Goal: Book appointment/travel/reservation

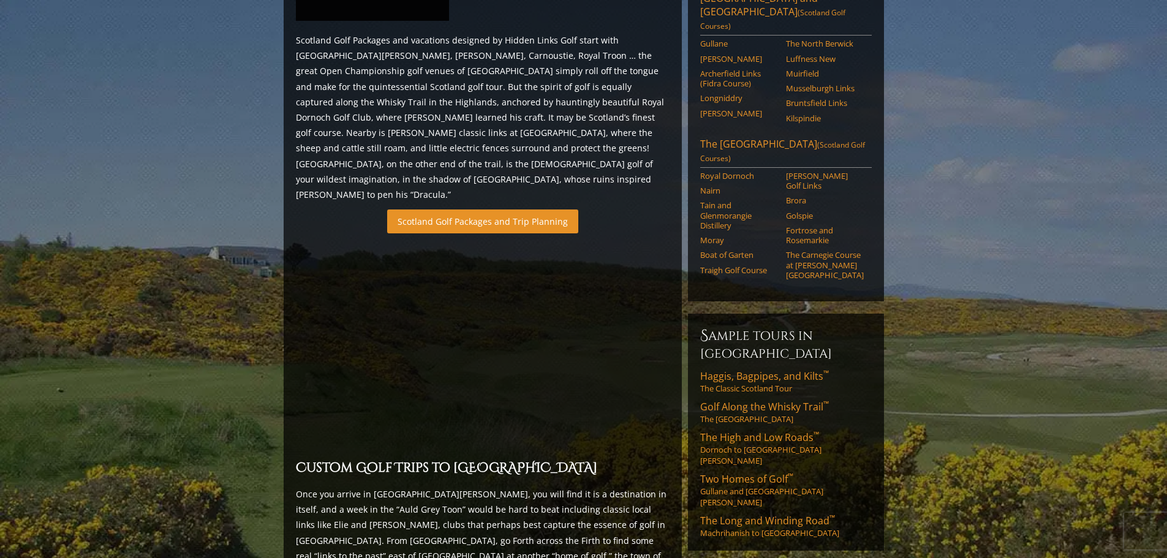
scroll to position [735, 0]
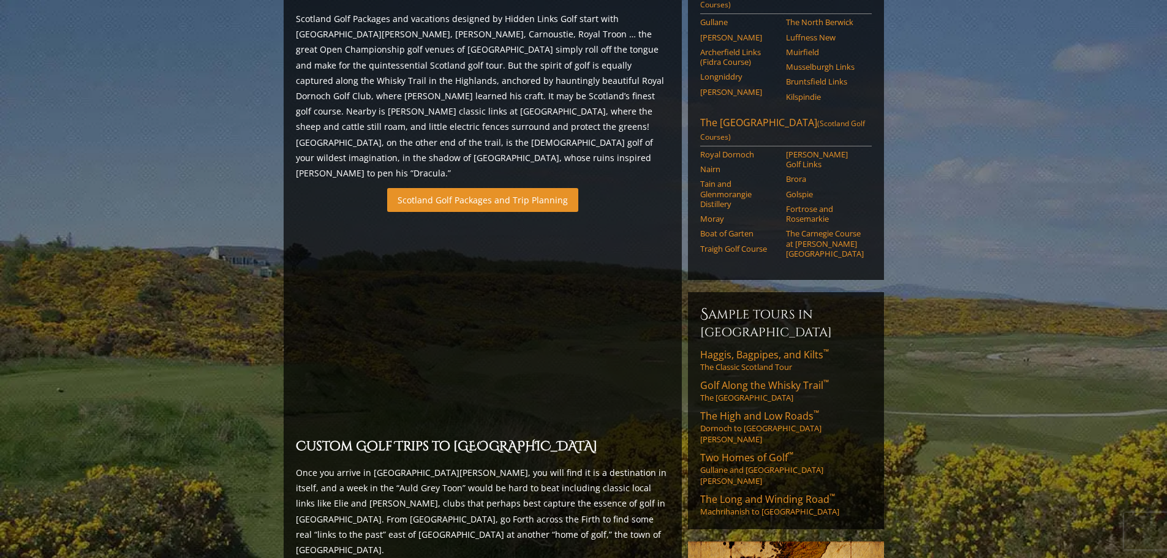
click at [481, 188] on link "Scotland Golf Packages and Trip Planning" at bounding box center [482, 200] width 191 height 24
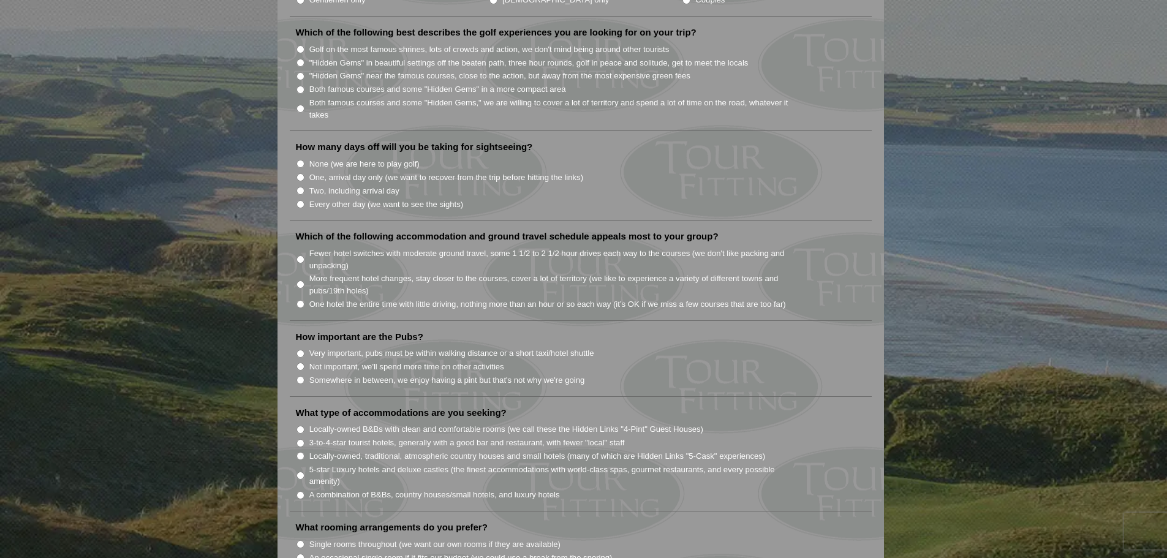
scroll to position [674, 0]
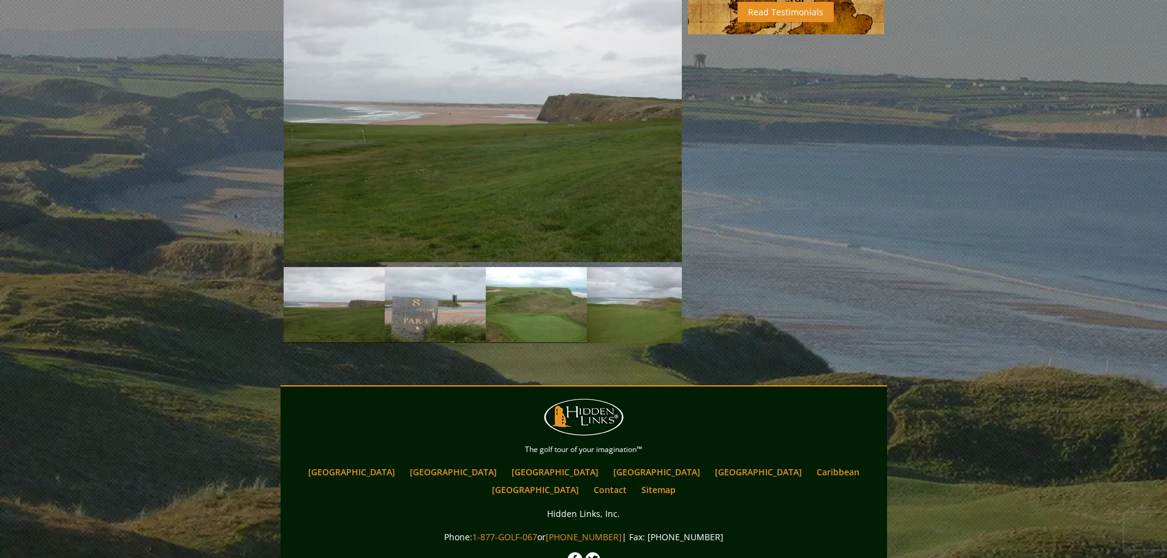
scroll to position [943, 0]
